Goal: Use online tool/utility

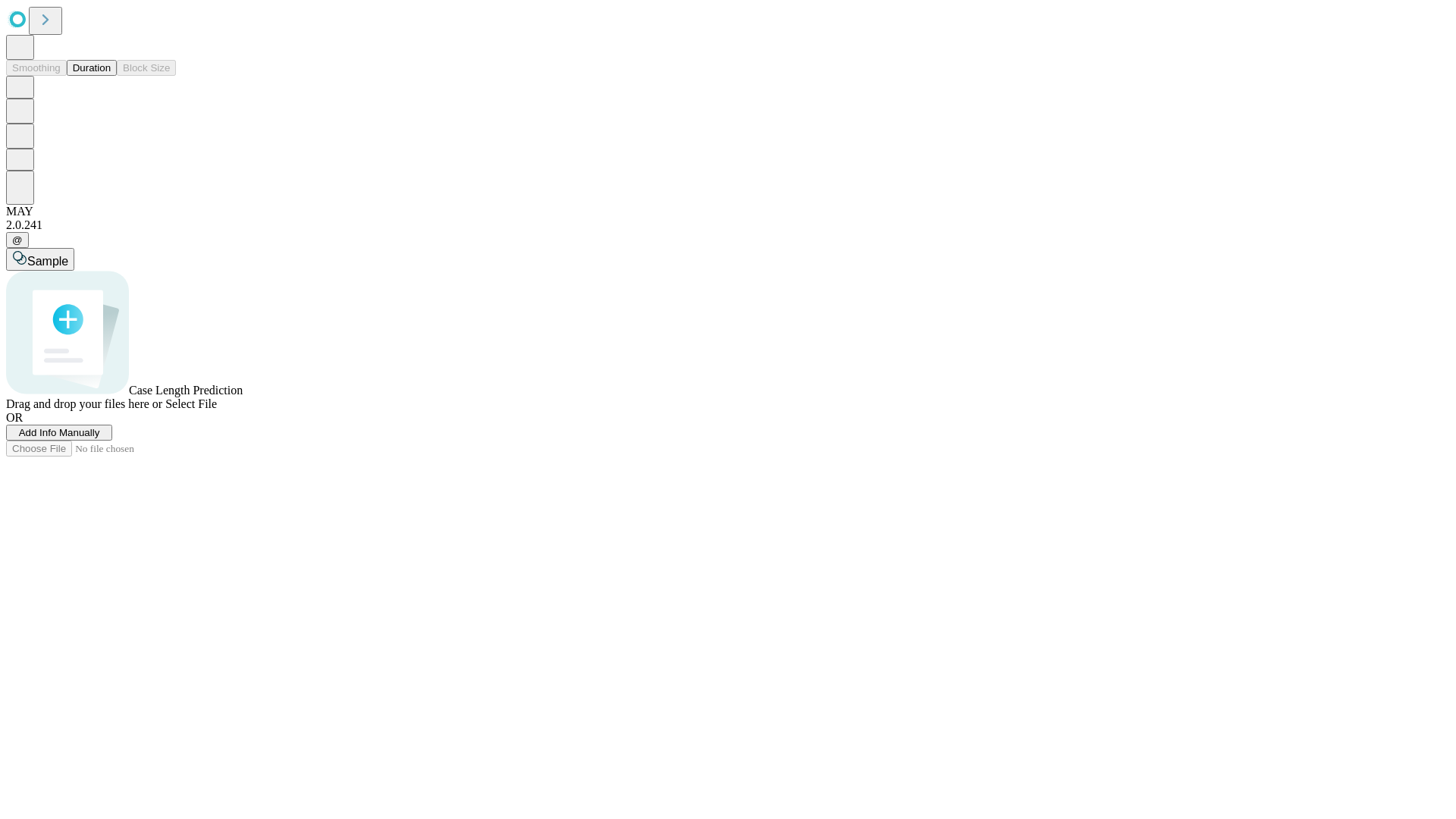
click at [111, 76] on button "Duration" at bounding box center [92, 67] width 50 height 16
click at [100, 438] on span "Add Info Manually" at bounding box center [60, 432] width 81 height 11
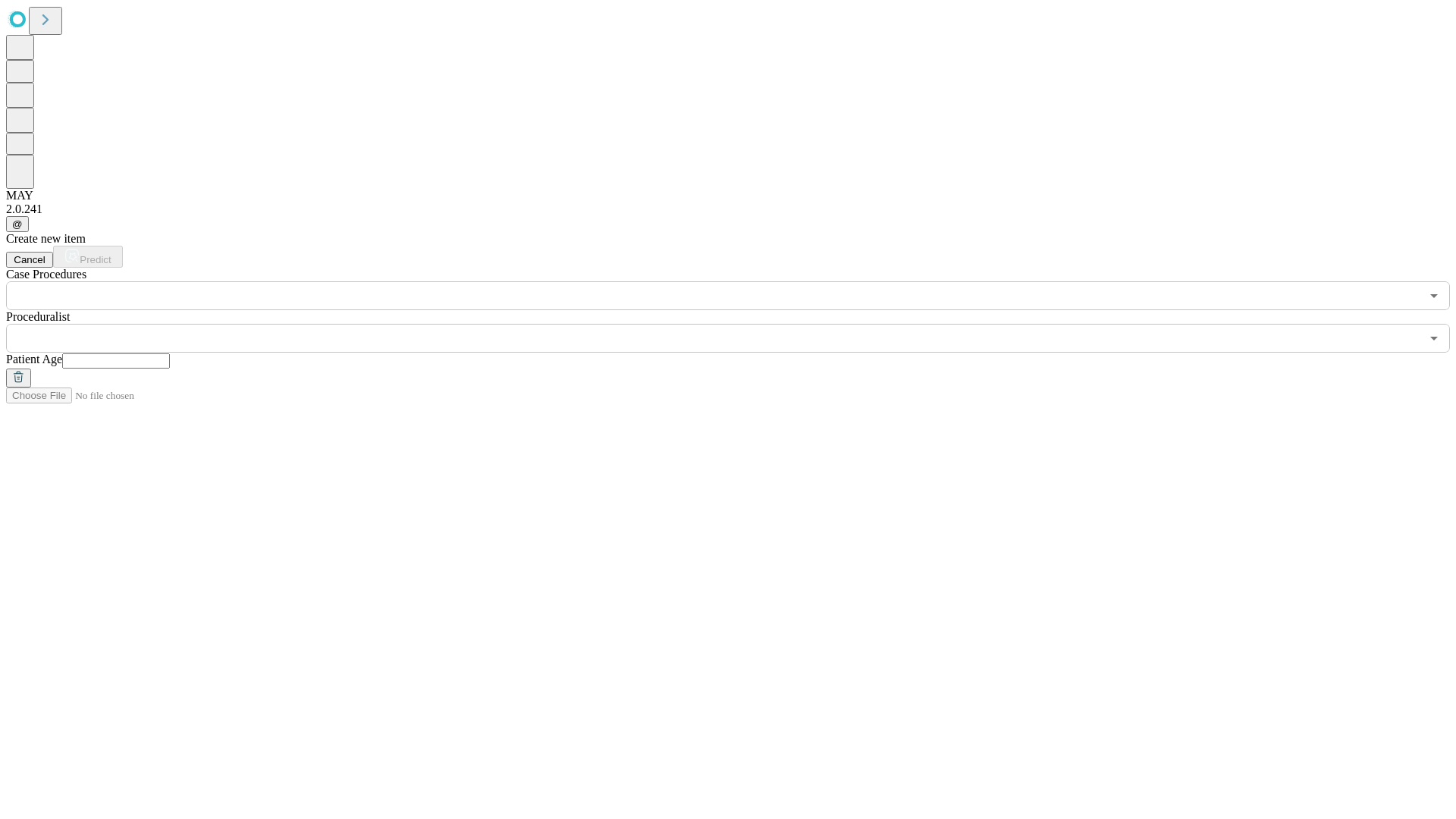
click at [170, 353] on input "text" at bounding box center [116, 361] width 107 height 16
type input "**"
click at [738, 324] on input "text" at bounding box center [713, 338] width 1414 height 28
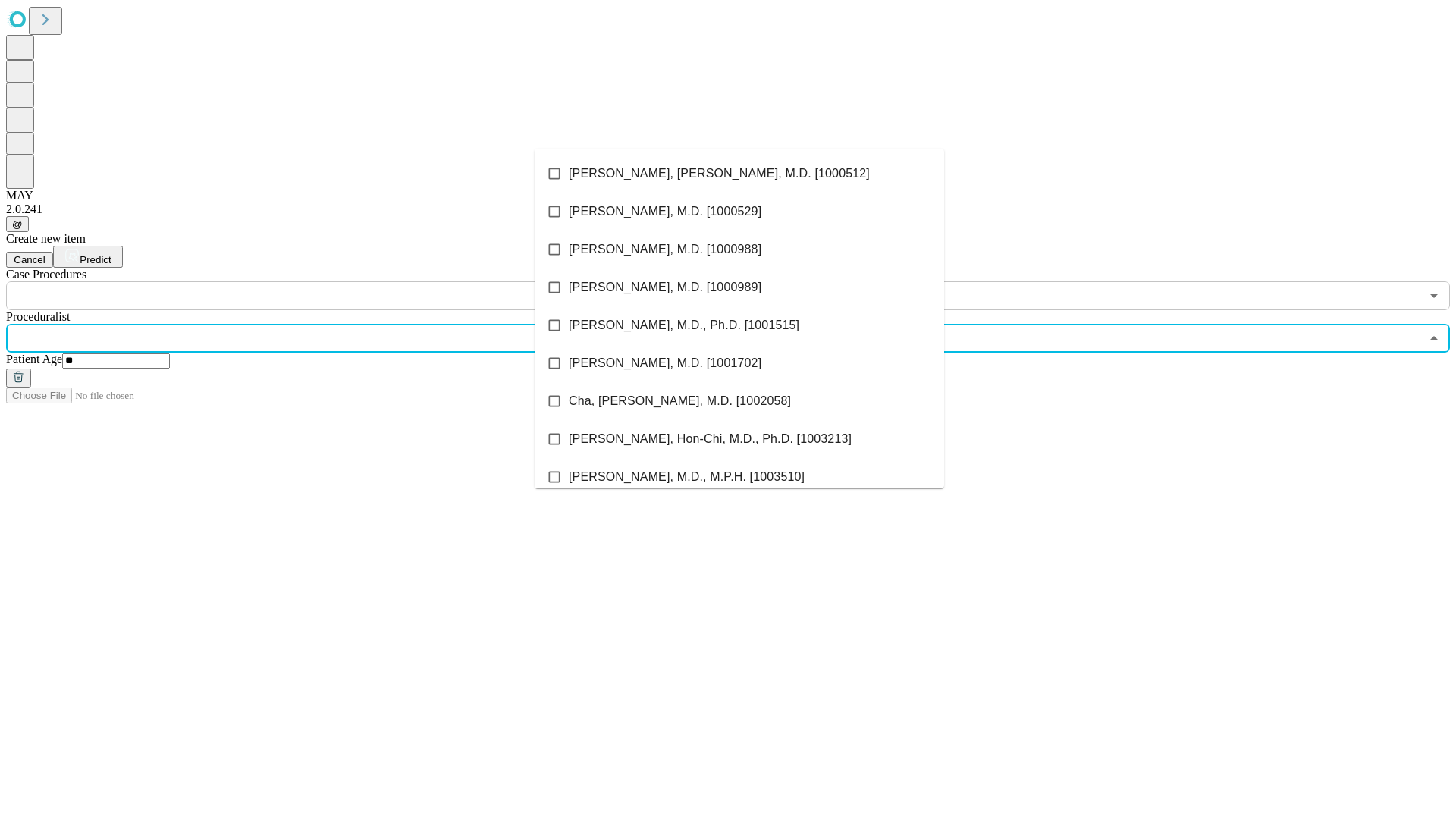
click at [739, 174] on li "[PERSON_NAME], [PERSON_NAME], M.D. [1000512]" at bounding box center [739, 173] width 409 height 38
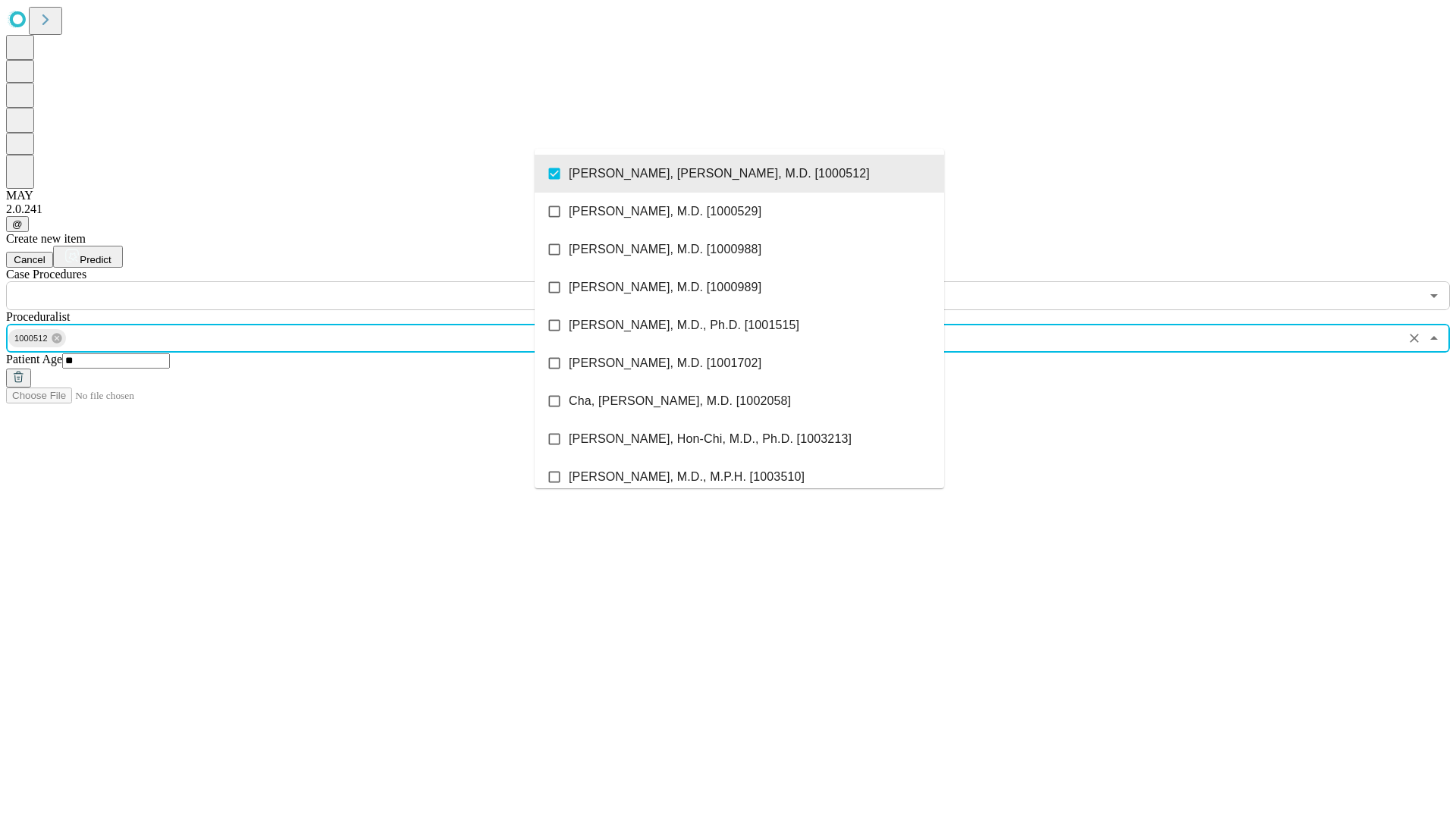
click at [319, 281] on input "text" at bounding box center [713, 295] width 1414 height 28
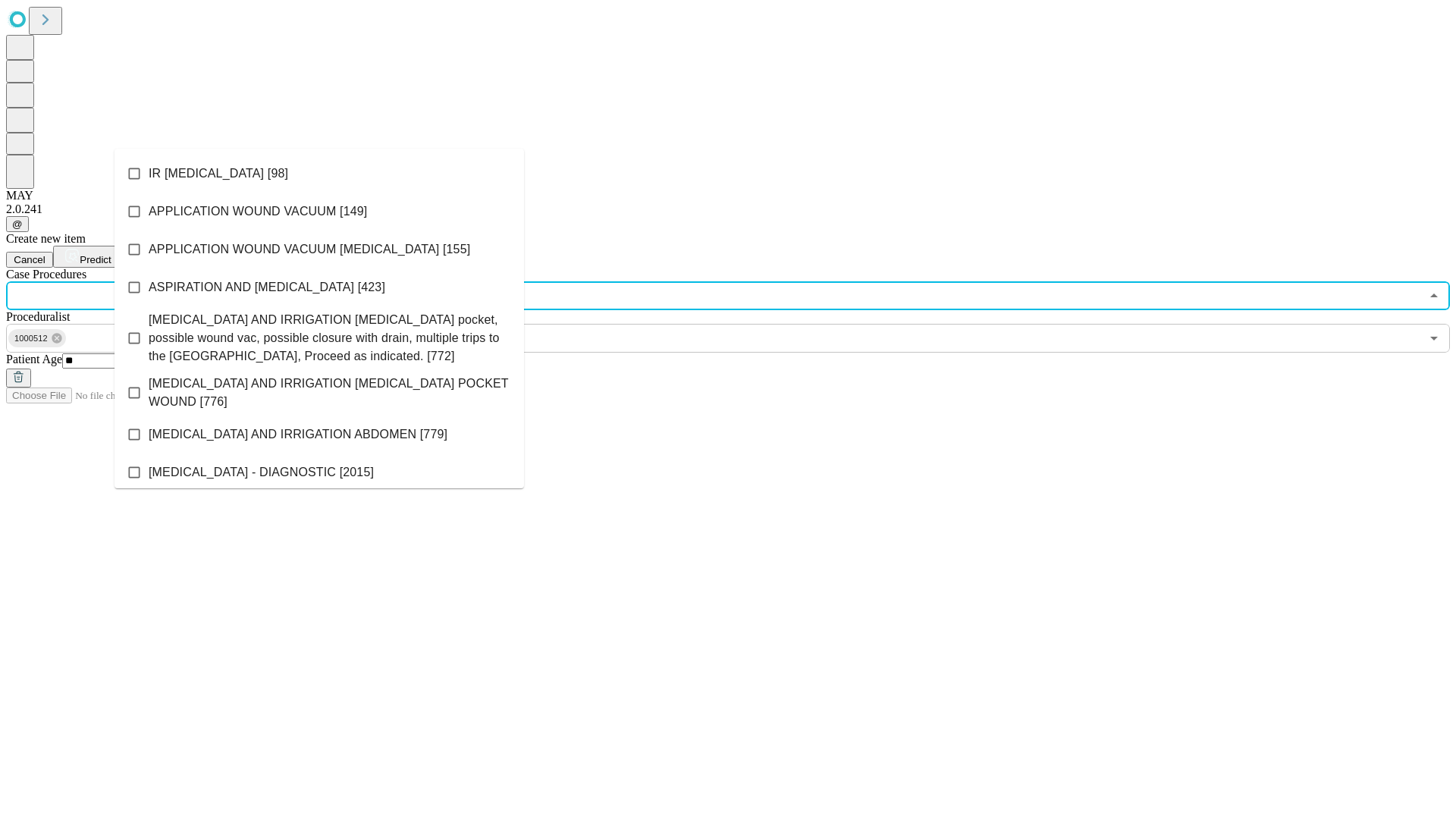
click at [319, 174] on li "IR [MEDICAL_DATA] [98]" at bounding box center [319, 173] width 409 height 38
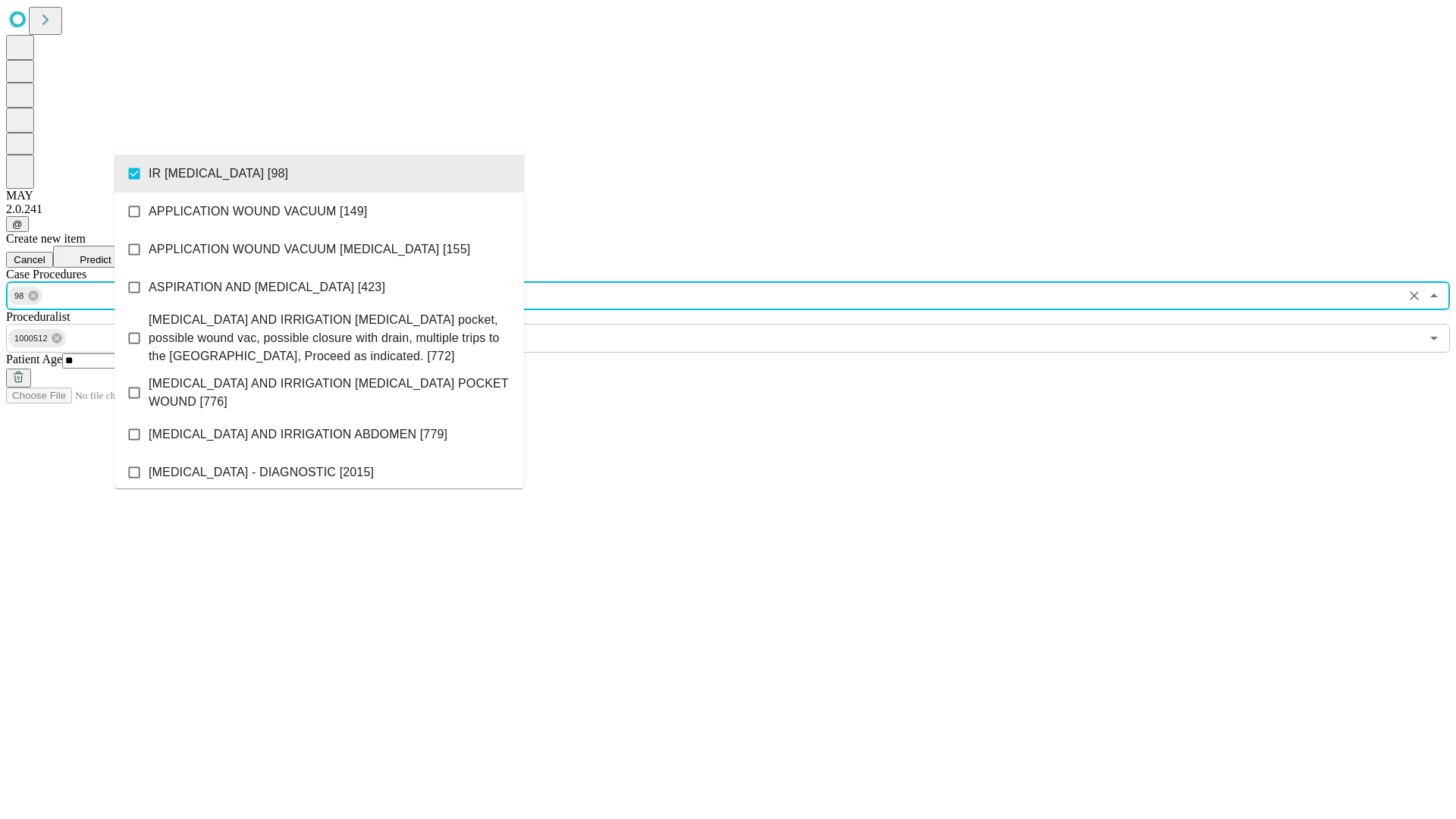
click at [111, 254] on span "Predict" at bounding box center [95, 260] width 31 height 11
